Goal: Task Accomplishment & Management: Complete application form

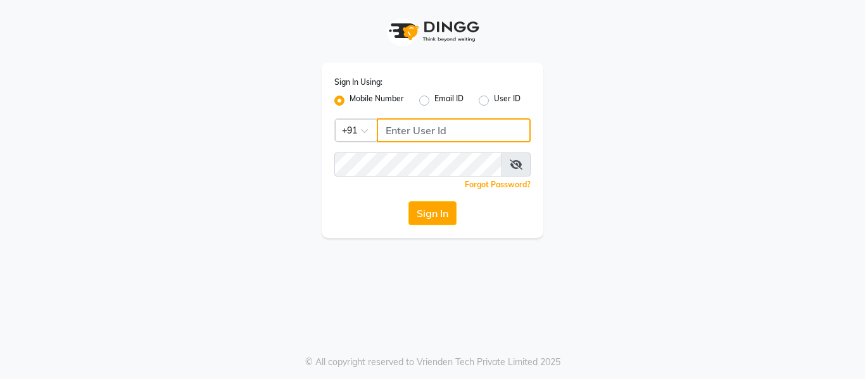
click at [471, 132] on input "Username" at bounding box center [454, 130] width 154 height 24
type input "9270310273"
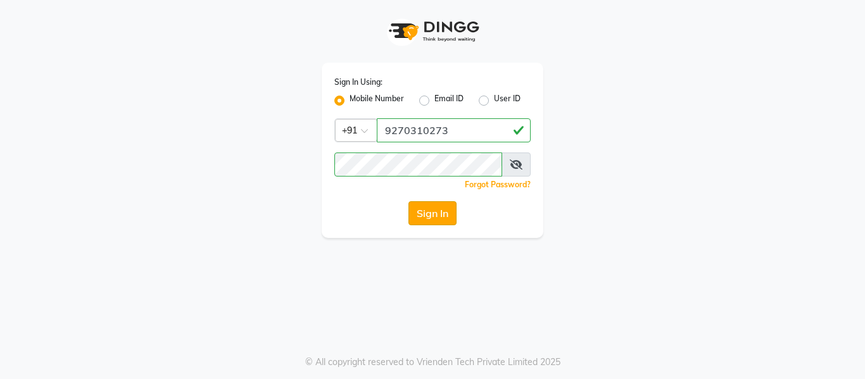
click at [450, 219] on button "Sign In" at bounding box center [433, 213] width 48 height 24
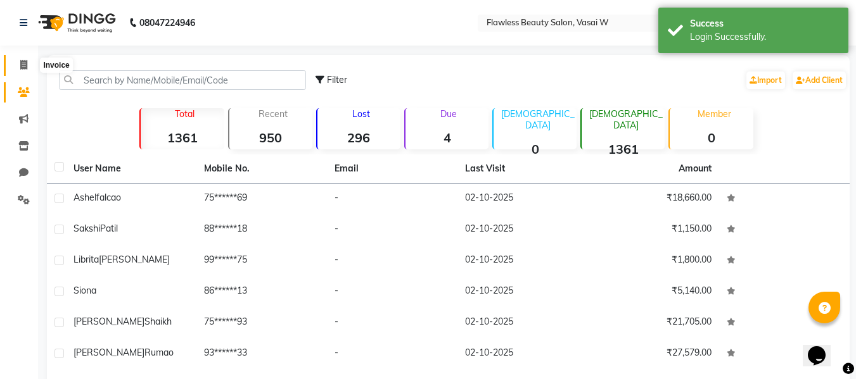
click at [22, 60] on icon at bounding box center [23, 65] width 7 height 10
select select "service"
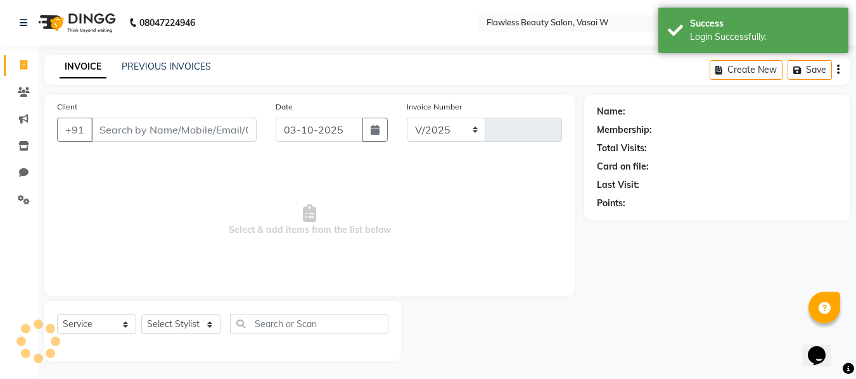
select select "8090"
type input "3146"
click at [166, 129] on input "Client" at bounding box center [173, 129] width 165 height 24
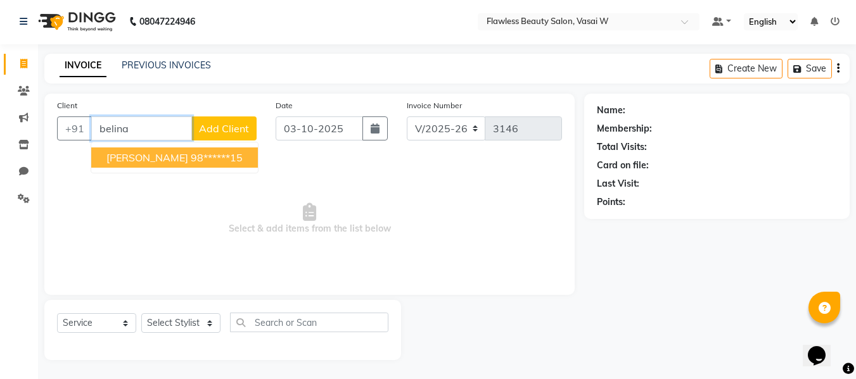
click at [191, 160] on ngb-highlight "98******15" at bounding box center [217, 157] width 52 height 13
type input "98******15"
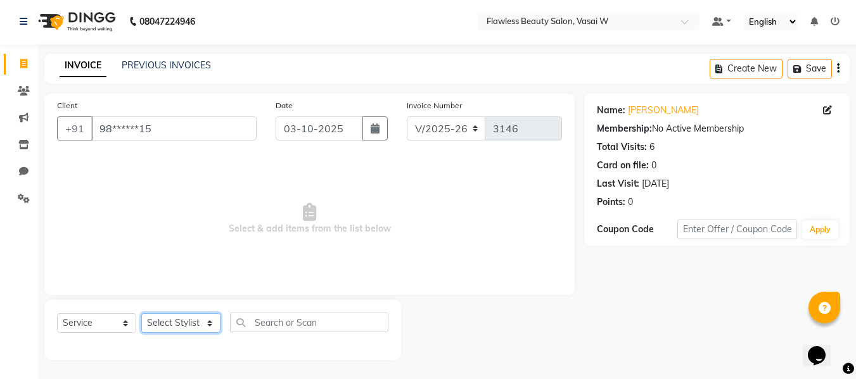
click at [210, 321] on select "Select Stylist [PERSON_NAME] [PERSON_NAME] [PERSON_NAME] maam Nisha Pari [PERSO…" at bounding box center [180, 324] width 79 height 20
select select "76403"
click at [141, 314] on select "Select Stylist [PERSON_NAME] [PERSON_NAME] [PERSON_NAME] maam Nisha Pari [PERSO…" at bounding box center [180, 324] width 79 height 20
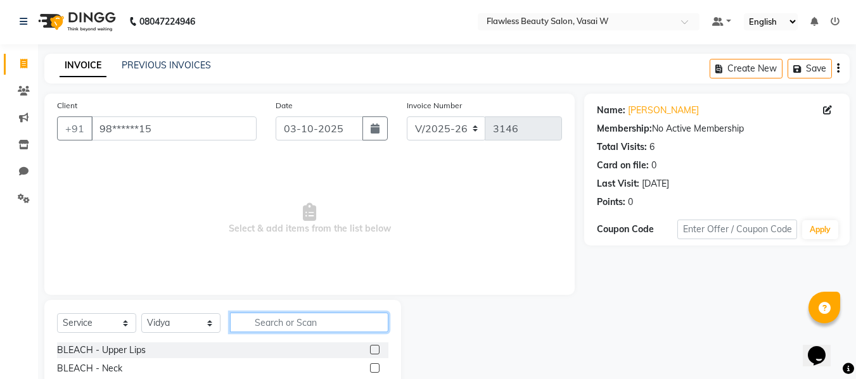
click at [280, 326] on input "text" at bounding box center [309, 323] width 158 height 20
type input "eyeb"
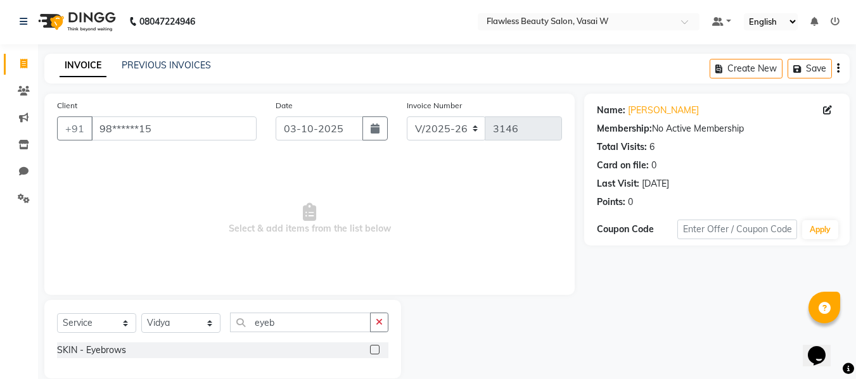
click at [376, 348] on label at bounding box center [375, 350] width 10 height 10
click at [376, 348] on input "checkbox" at bounding box center [374, 351] width 8 height 8
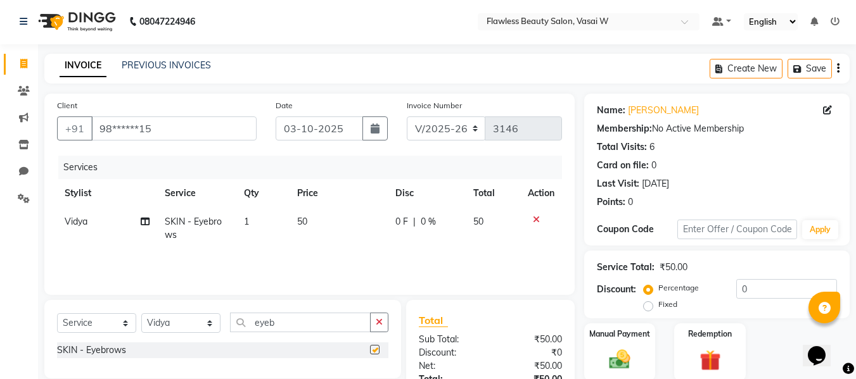
checkbox input "false"
click at [348, 322] on input "eyeb" at bounding box center [300, 323] width 141 height 20
type input "e"
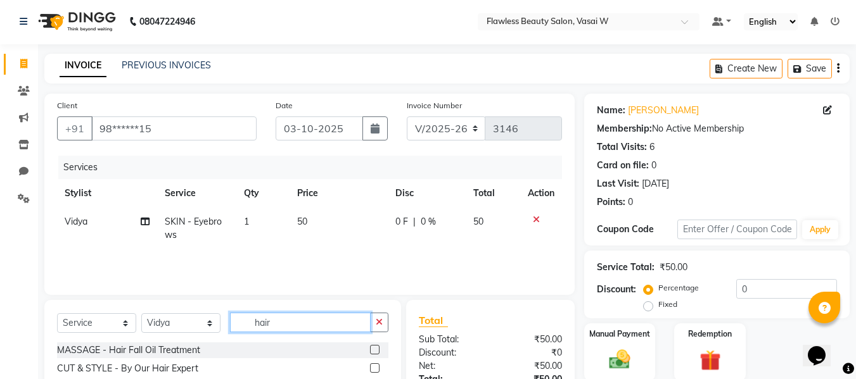
type input "hair"
click at [370, 368] on label at bounding box center [375, 369] width 10 height 10
click at [370, 368] on input "checkbox" at bounding box center [374, 369] width 8 height 8
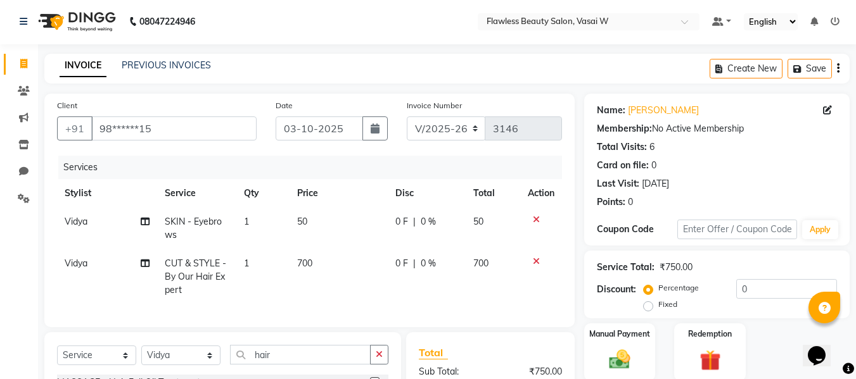
checkbox input "false"
click at [332, 264] on td "700" at bounding box center [338, 277] width 98 height 55
select select "76403"
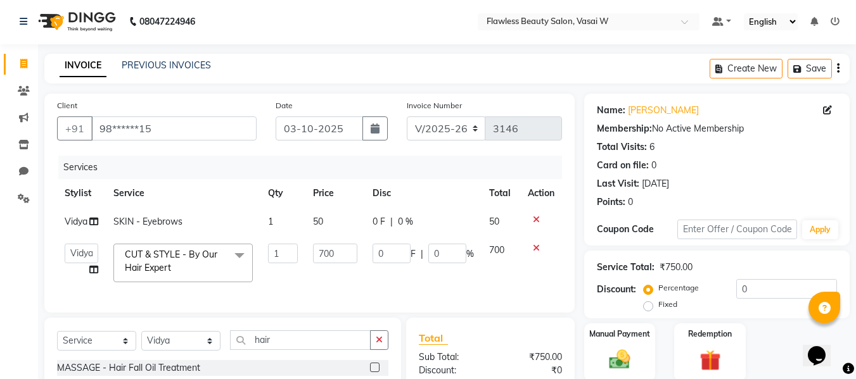
click at [332, 264] on td "700" at bounding box center [334, 263] width 59 height 54
click at [350, 252] on input "700" at bounding box center [335, 254] width 44 height 20
type input "7"
type input "200"
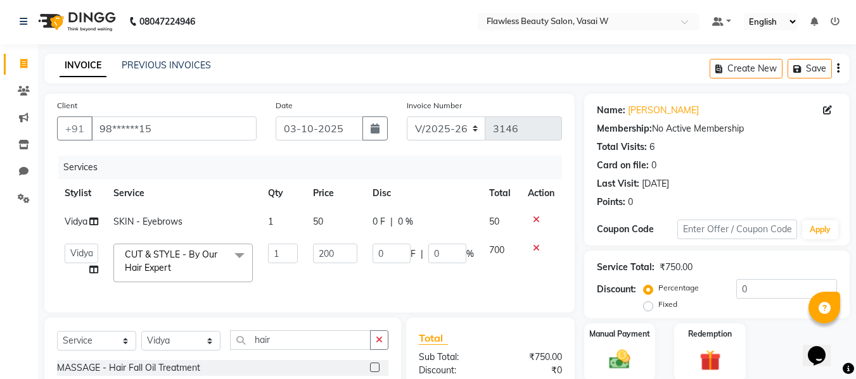
click at [350, 279] on td "200" at bounding box center [334, 263] width 59 height 54
select select "76403"
click at [350, 279] on td "200" at bounding box center [334, 263] width 59 height 54
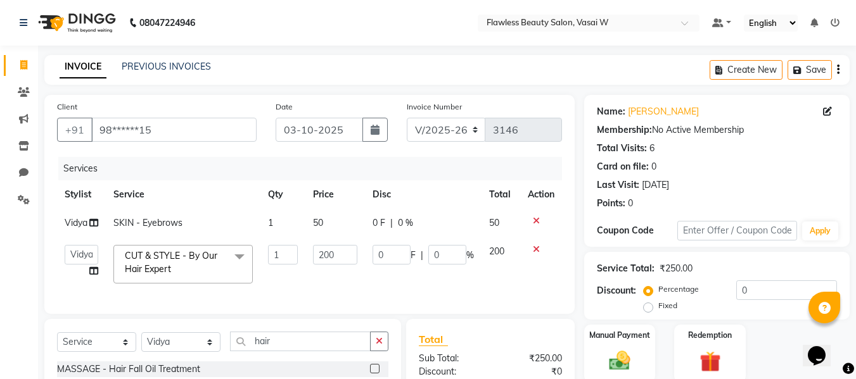
scroll to position [155, 0]
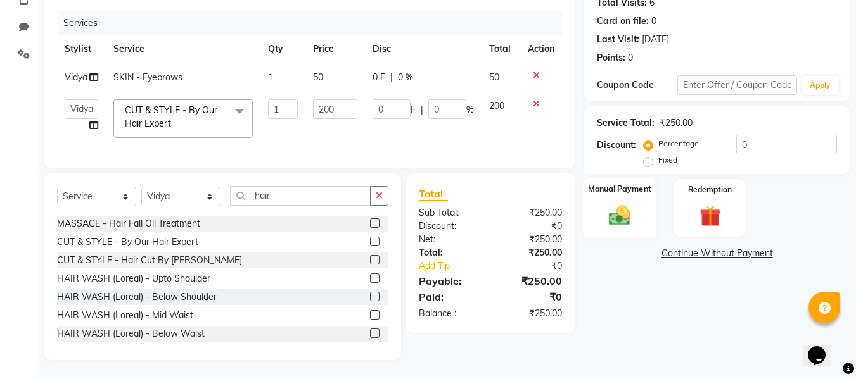
click at [614, 208] on img at bounding box center [619, 215] width 35 height 25
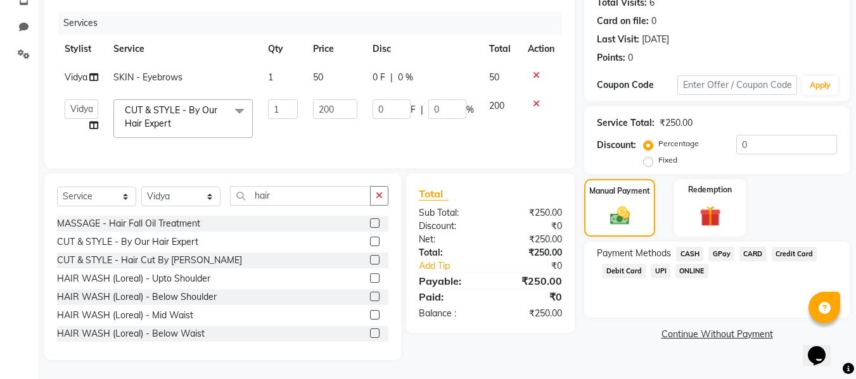
click at [716, 247] on span "GPay" at bounding box center [721, 254] width 26 height 15
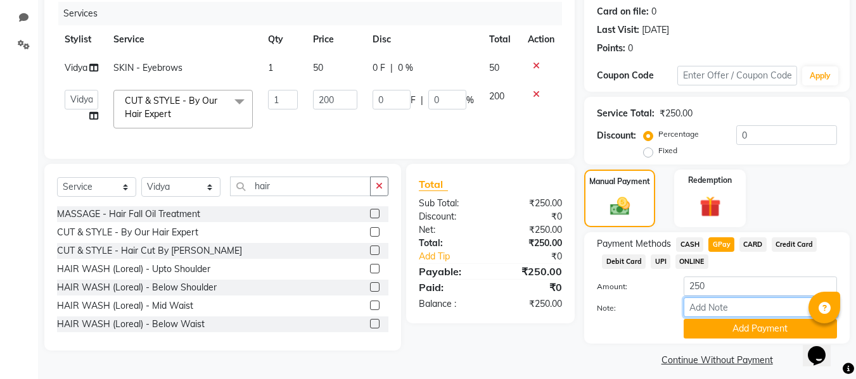
click at [728, 307] on input "Note:" at bounding box center [760, 308] width 153 height 20
type input "Gpay"
click at [746, 323] on button "Add Payment" at bounding box center [760, 329] width 153 height 20
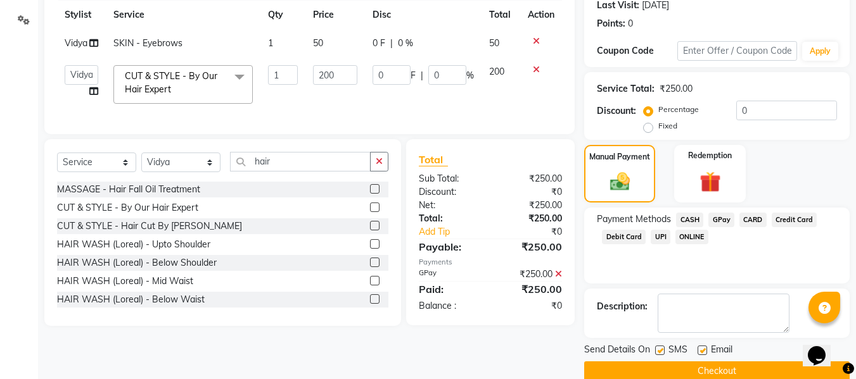
scroll to position [201, 0]
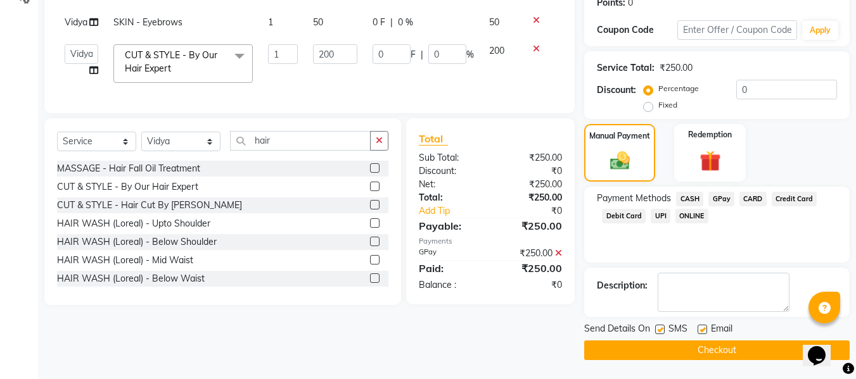
click at [701, 326] on label at bounding box center [702, 330] width 10 height 10
click at [701, 326] on input "checkbox" at bounding box center [701, 330] width 8 height 8
checkbox input "false"
click at [657, 329] on label at bounding box center [660, 330] width 10 height 10
click at [657, 329] on input "checkbox" at bounding box center [659, 330] width 8 height 8
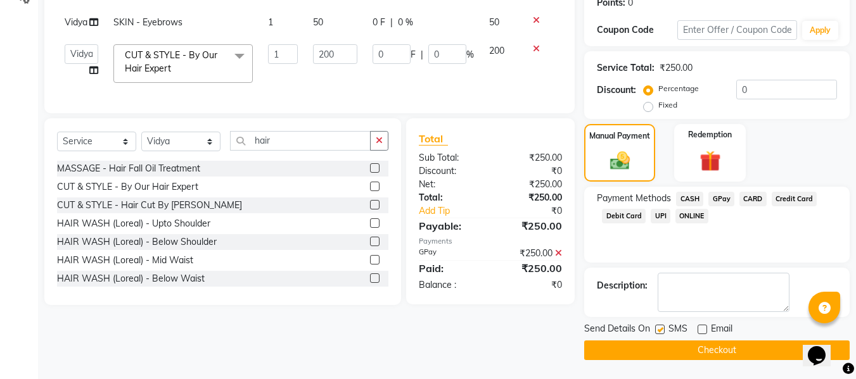
checkbox input "false"
click at [688, 346] on button "Checkout" at bounding box center [716, 351] width 265 height 20
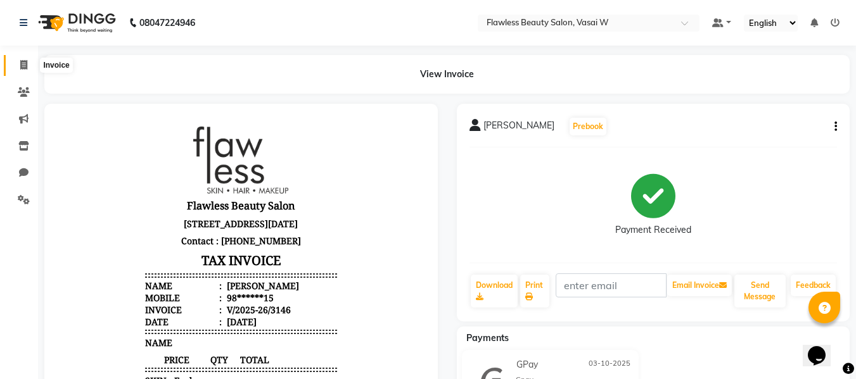
click at [25, 66] on icon at bounding box center [23, 65] width 7 height 10
select select "service"
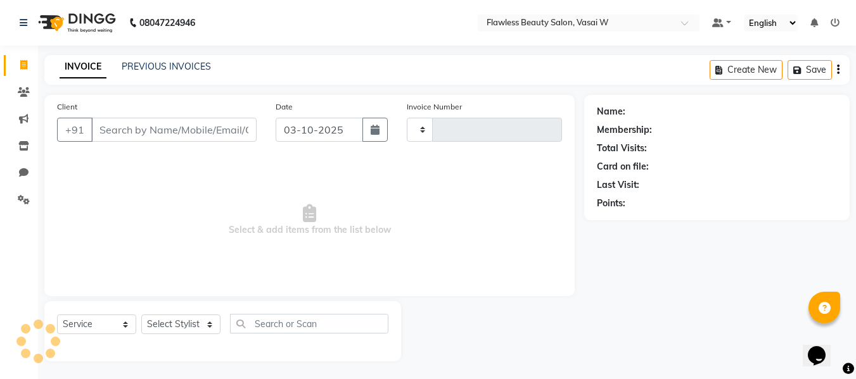
scroll to position [1, 0]
type input "3147"
select select "8090"
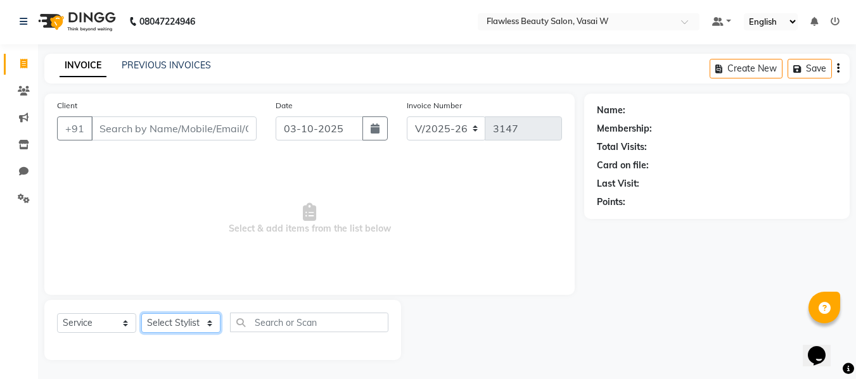
click at [170, 321] on select "Select Stylist [PERSON_NAME] [PERSON_NAME] [PERSON_NAME] maam Nisha Pari [PERSO…" at bounding box center [180, 324] width 79 height 20
select select "76407"
click at [141, 314] on select "Select Stylist [PERSON_NAME] [PERSON_NAME] [PERSON_NAME] maam Nisha Pari [PERSO…" at bounding box center [180, 324] width 79 height 20
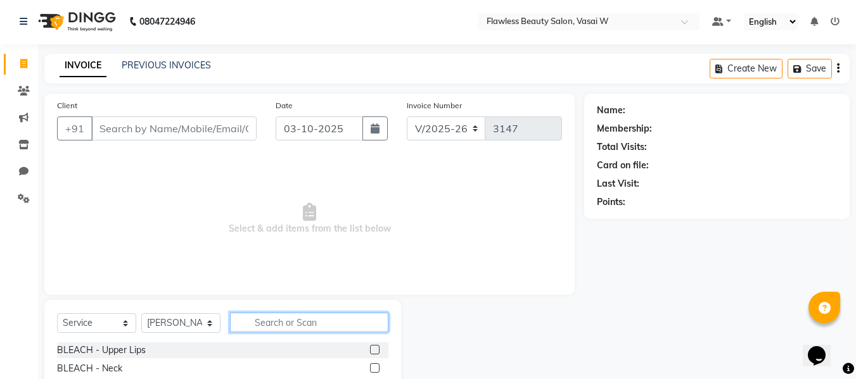
click at [270, 331] on input "text" at bounding box center [309, 323] width 158 height 20
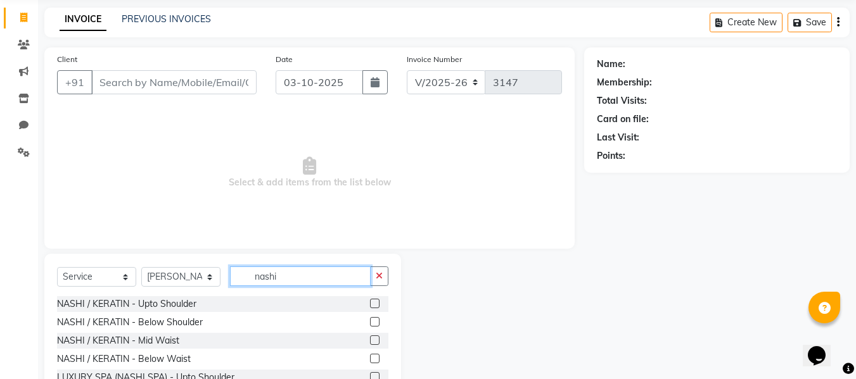
scroll to position [49, 0]
type input "nashi"
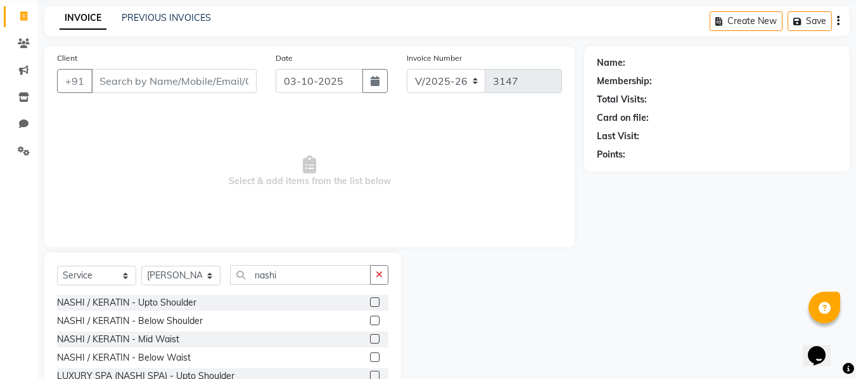
click at [370, 320] on label at bounding box center [375, 321] width 10 height 10
click at [370, 320] on input "checkbox" at bounding box center [374, 321] width 8 height 8
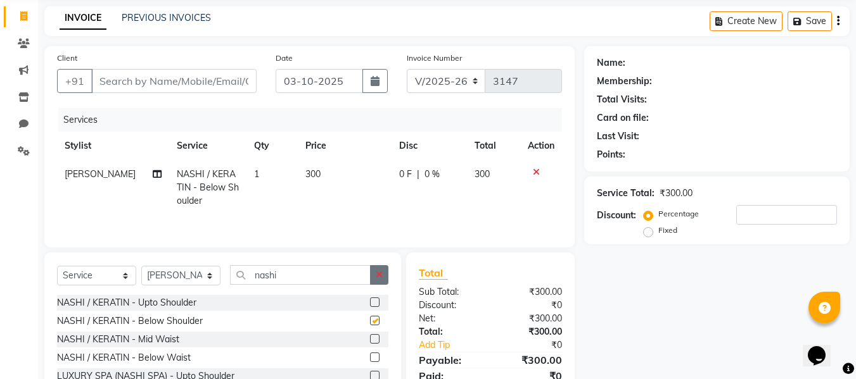
checkbox input "false"
click at [386, 272] on button "button" at bounding box center [379, 275] width 18 height 20
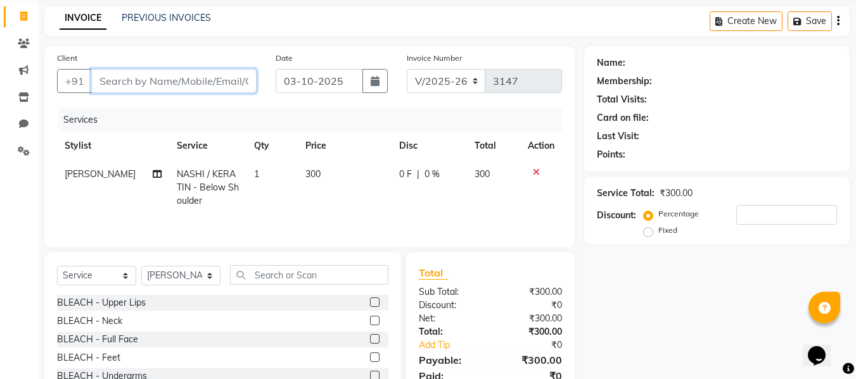
click at [205, 83] on input "Client" at bounding box center [173, 81] width 165 height 24
type input "s"
type input "0"
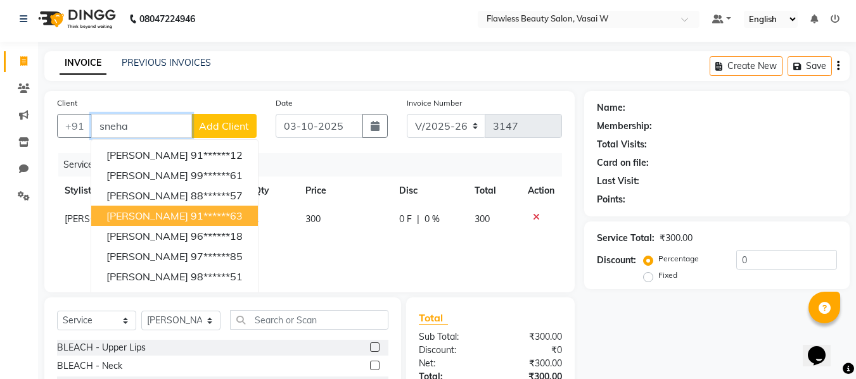
scroll to position [0, 0]
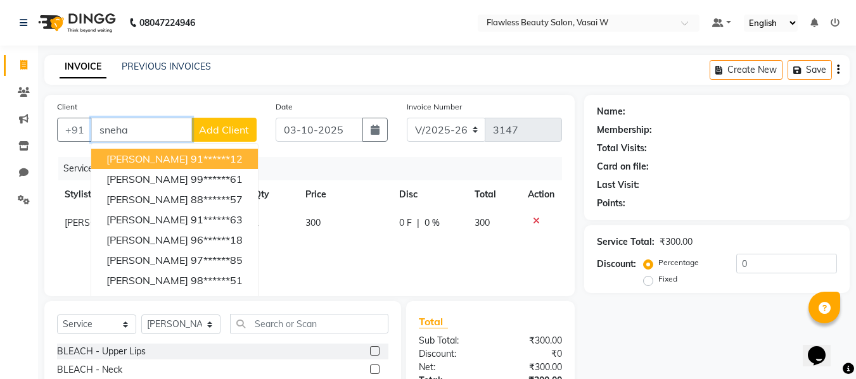
click at [170, 128] on input "sneha" at bounding box center [141, 130] width 101 height 24
type input "s"
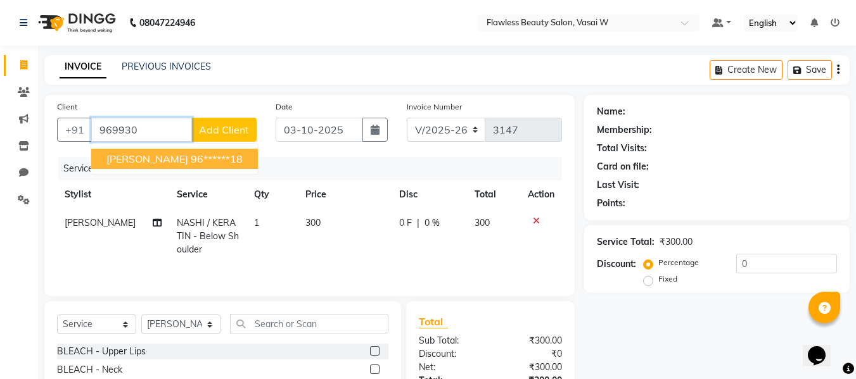
click at [160, 159] on span "[PERSON_NAME]" at bounding box center [147, 159] width 82 height 13
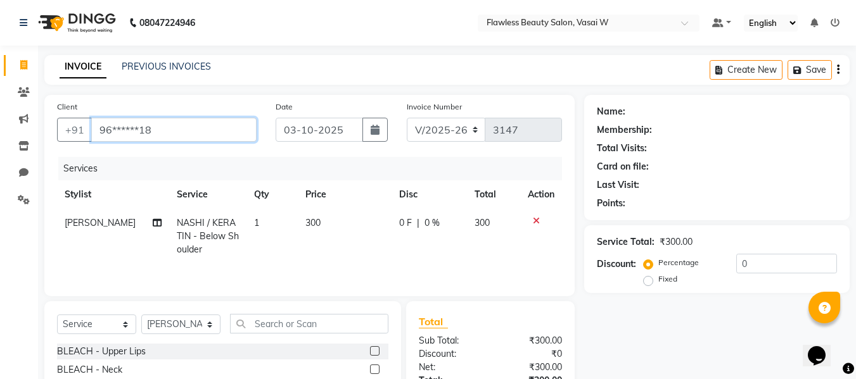
type input "96******18"
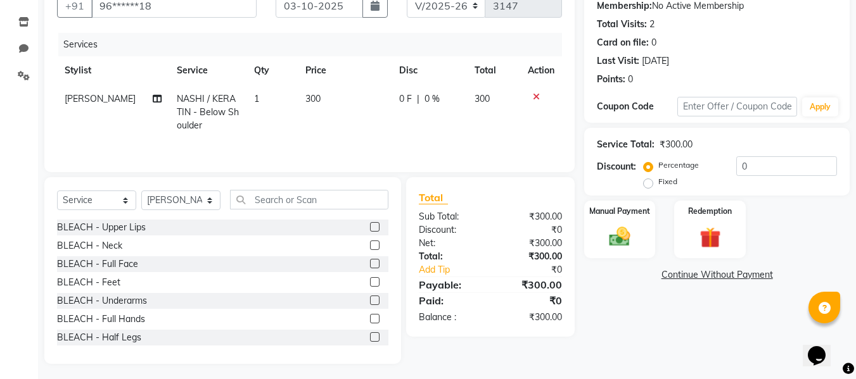
scroll to position [128, 0]
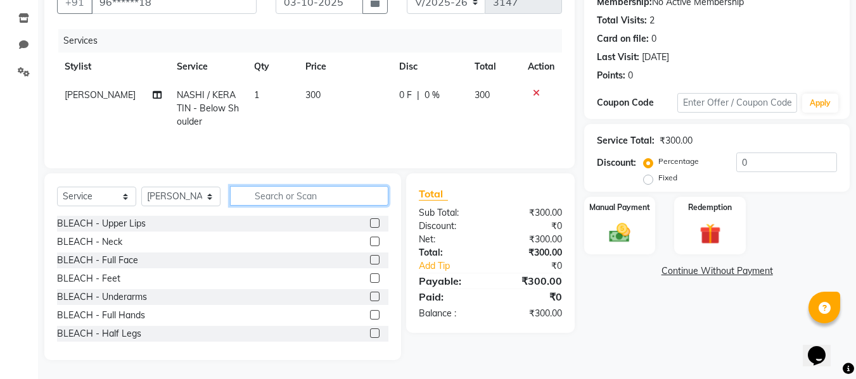
click at [312, 188] on input "text" at bounding box center [309, 196] width 158 height 20
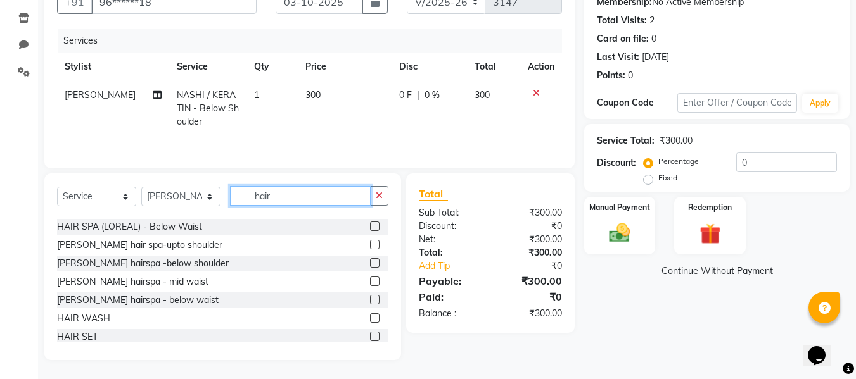
scroll to position [222, 0]
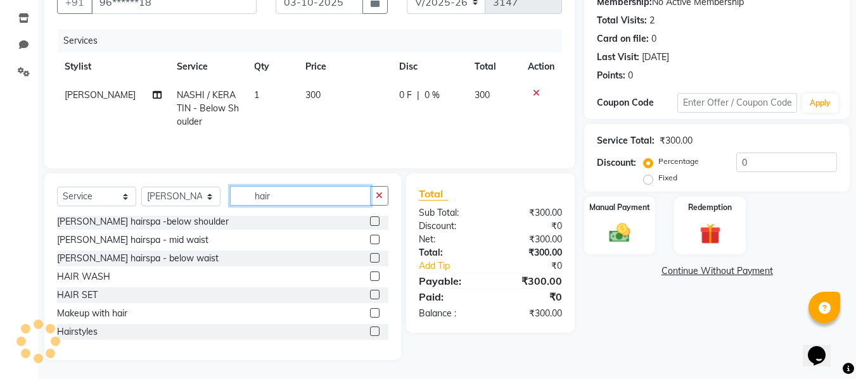
type input "hair"
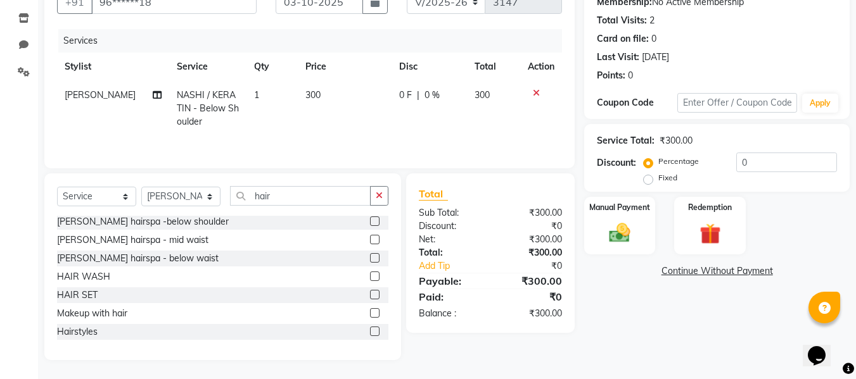
click at [370, 296] on label at bounding box center [375, 295] width 10 height 10
click at [370, 296] on input "checkbox" at bounding box center [374, 295] width 8 height 8
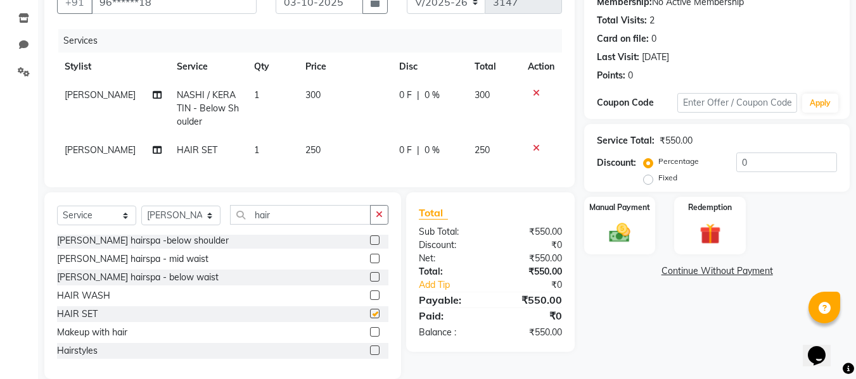
checkbox input "false"
click at [381, 219] on button "button" at bounding box center [379, 215] width 18 height 20
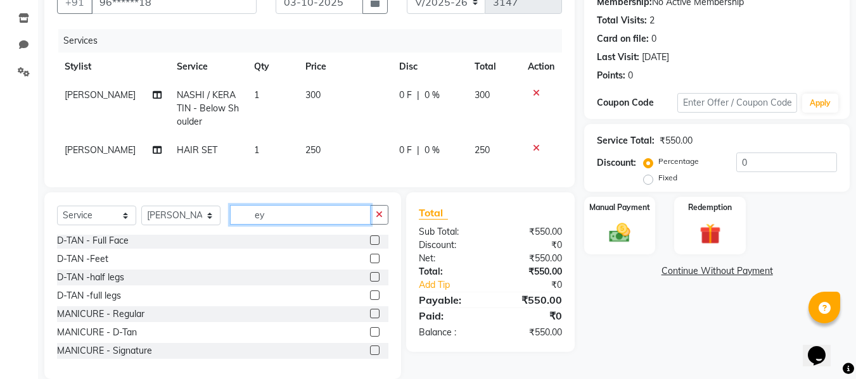
scroll to position [0, 0]
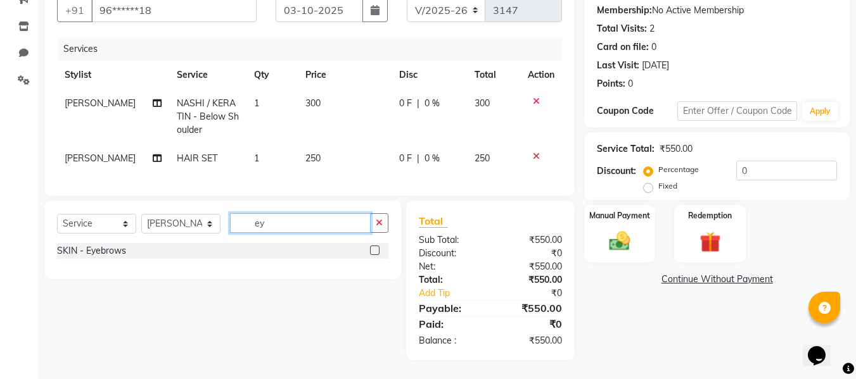
type input "ey"
click at [374, 251] on label at bounding box center [375, 251] width 10 height 10
click at [374, 251] on input "checkbox" at bounding box center [374, 251] width 8 height 8
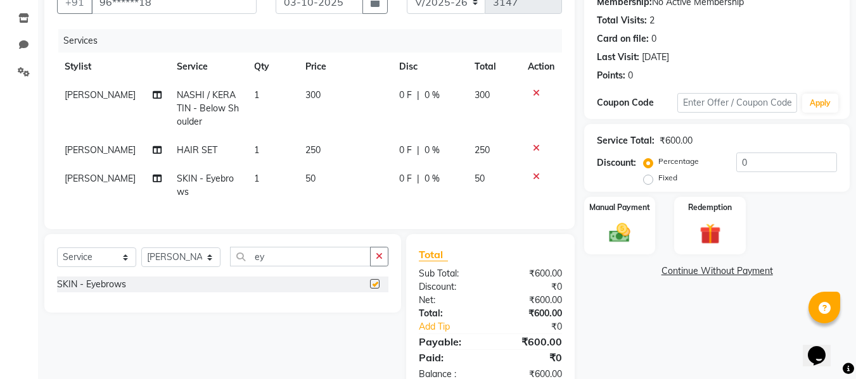
checkbox input "false"
click at [597, 207] on label "Manual Payment" at bounding box center [619, 207] width 63 height 12
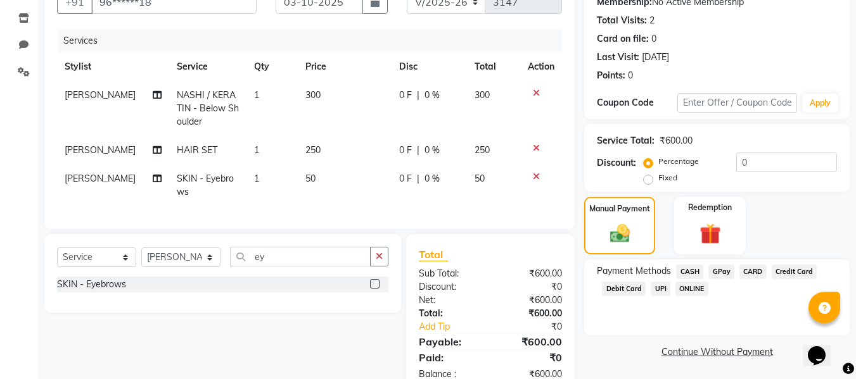
click at [689, 272] on span "CASH" at bounding box center [689, 272] width 27 height 15
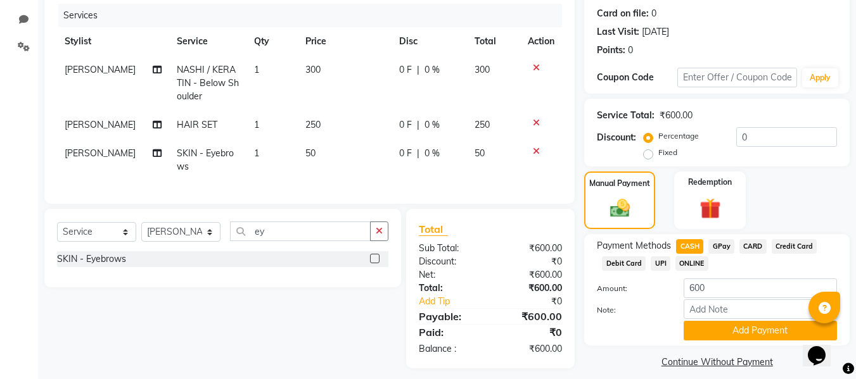
scroll to position [171, 0]
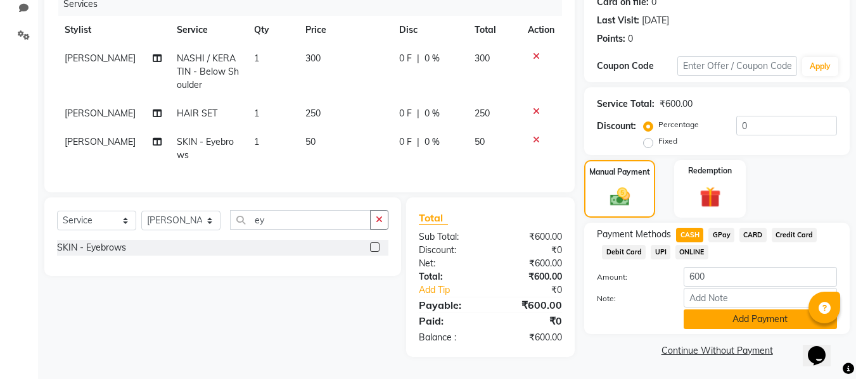
click at [697, 310] on button "Add Payment" at bounding box center [760, 320] width 153 height 20
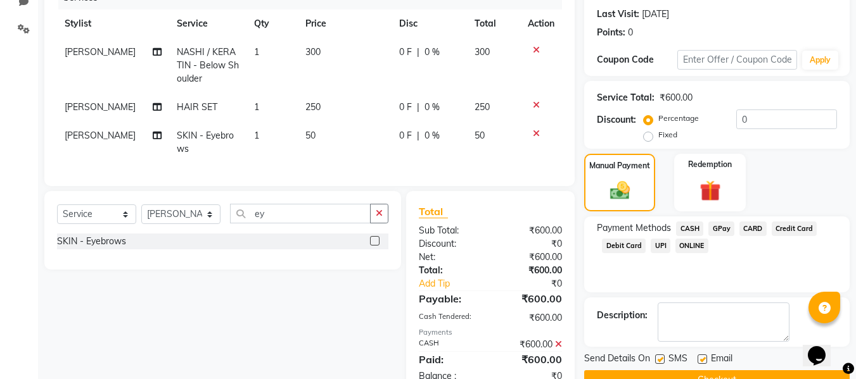
scroll to position [216, 0]
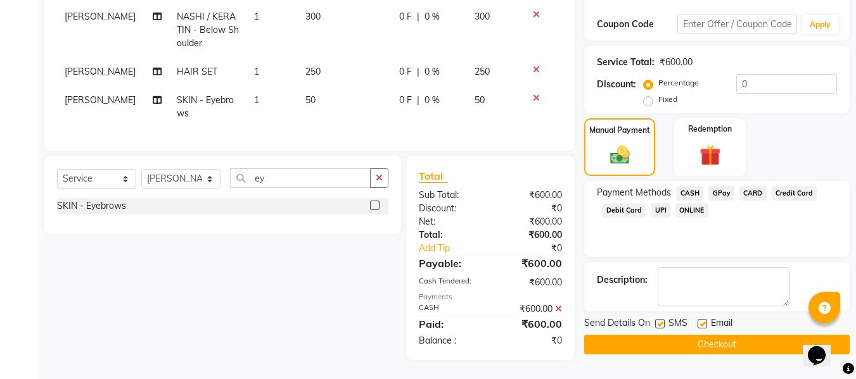
click at [701, 319] on label at bounding box center [702, 324] width 10 height 10
click at [701, 321] on input "checkbox" at bounding box center [701, 325] width 8 height 8
checkbox input "false"
click at [659, 319] on label at bounding box center [660, 324] width 10 height 10
click at [659, 321] on input "checkbox" at bounding box center [659, 325] width 8 height 8
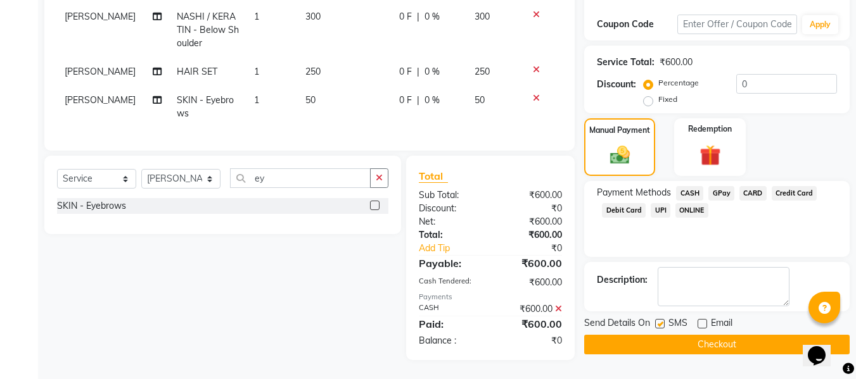
checkbox input "false"
click at [632, 335] on button "Checkout" at bounding box center [716, 345] width 265 height 20
